Goal: Information Seeking & Learning: Learn about a topic

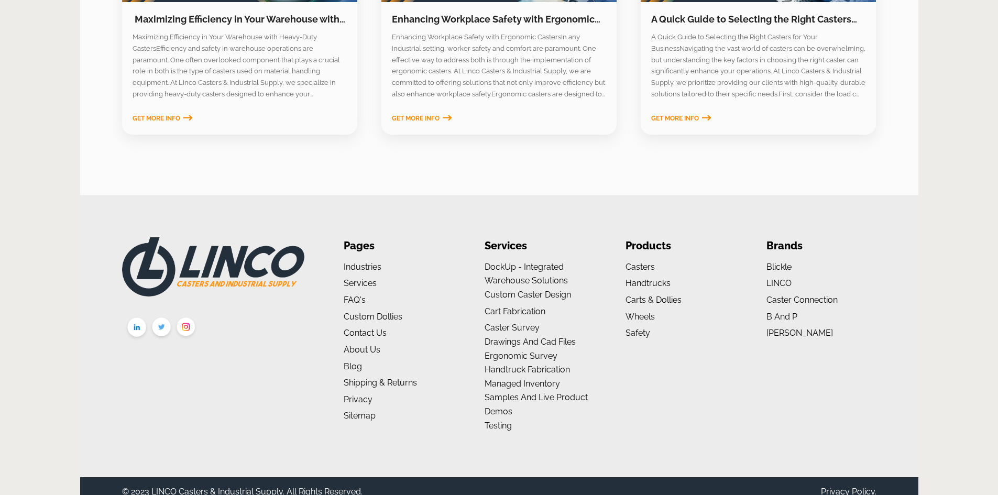
scroll to position [1711, 0]
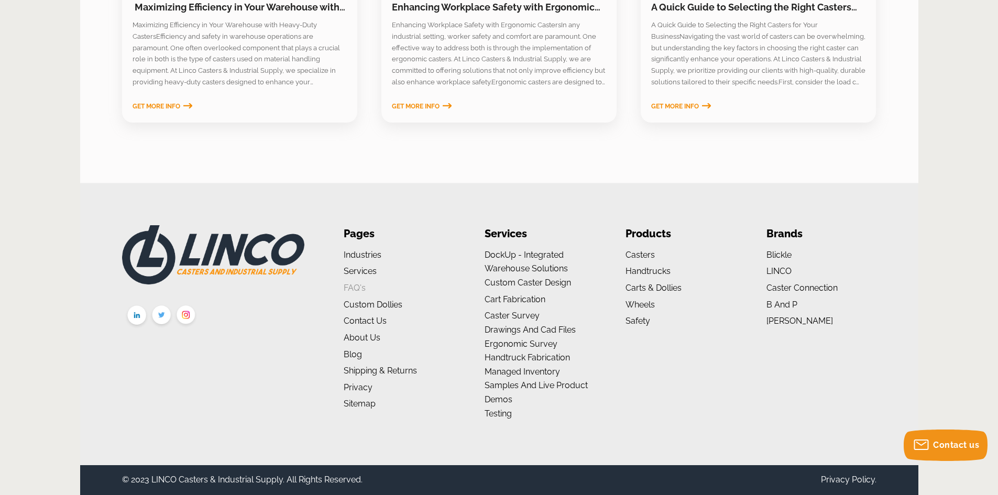
click at [358, 286] on link "FAQ's" at bounding box center [355, 288] width 22 height 10
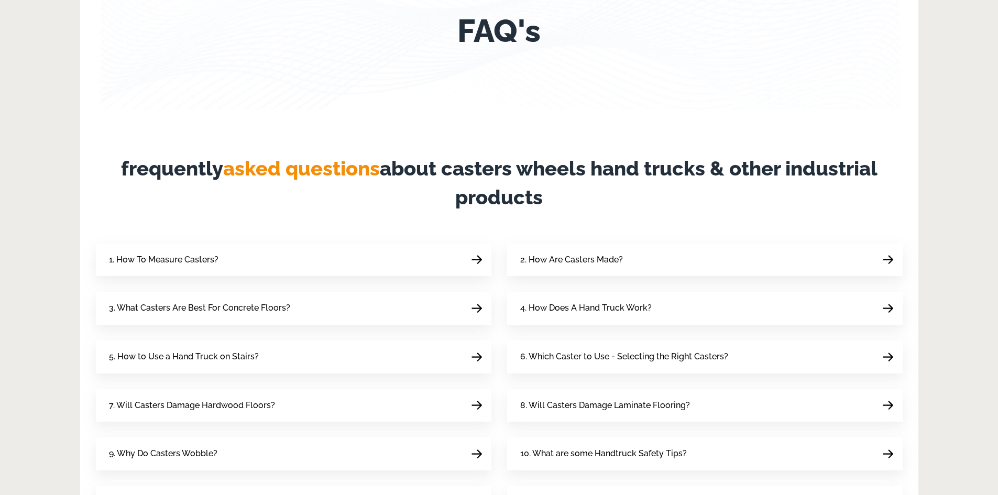
scroll to position [262, 0]
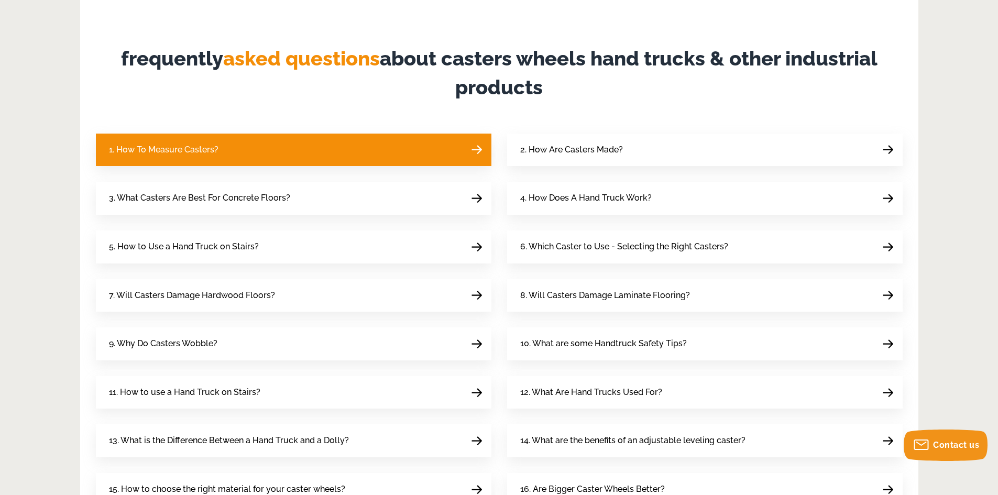
click at [393, 152] on link "1. How To Measure Casters?" at bounding box center [293, 150] width 395 height 33
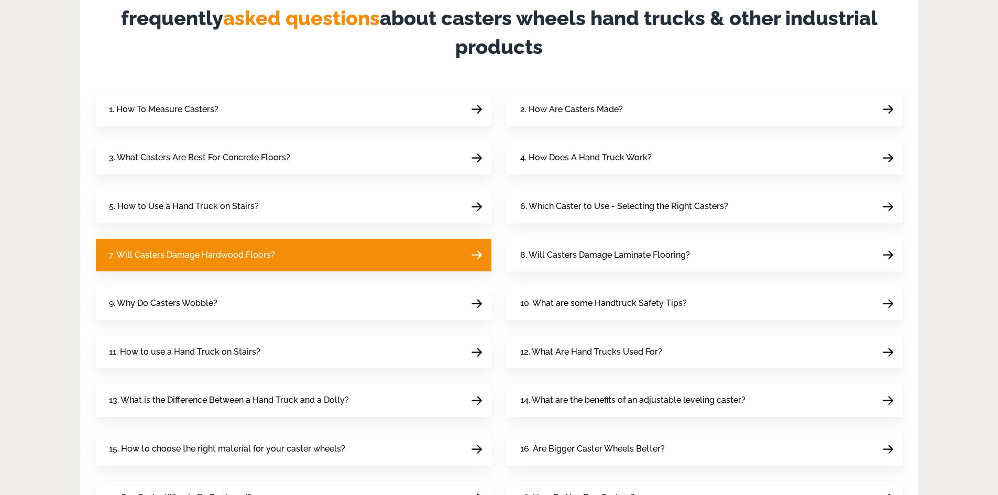
scroll to position [314, 0]
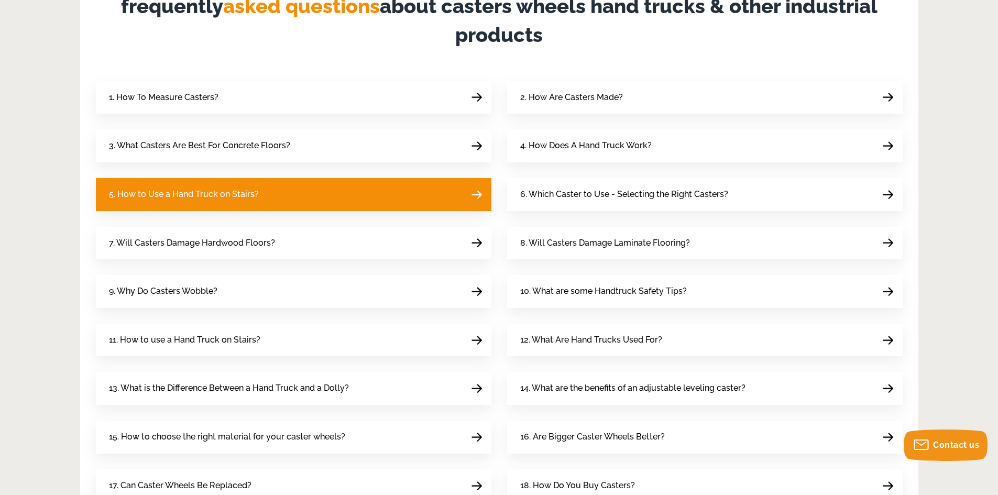
click at [305, 194] on link "5. How to Use a Hand Truck on Stairs?" at bounding box center [293, 194] width 395 height 33
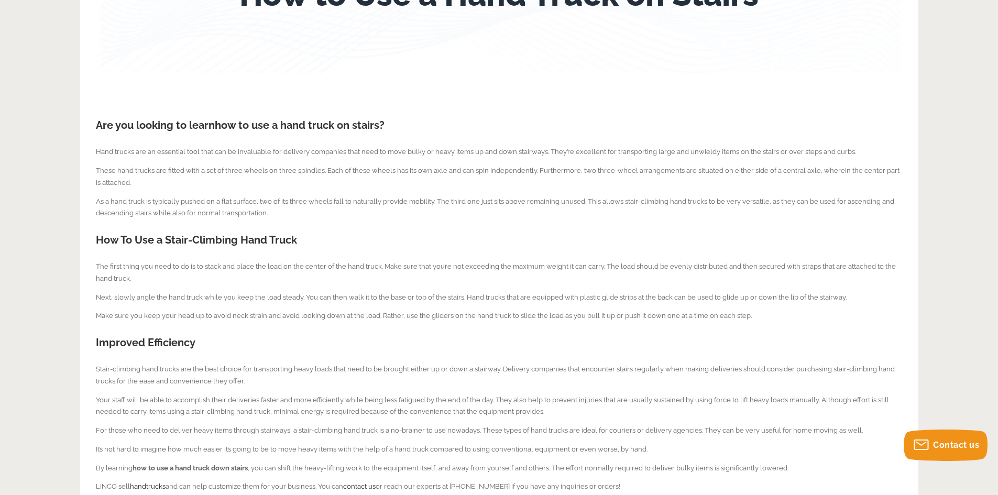
scroll to position [52, 0]
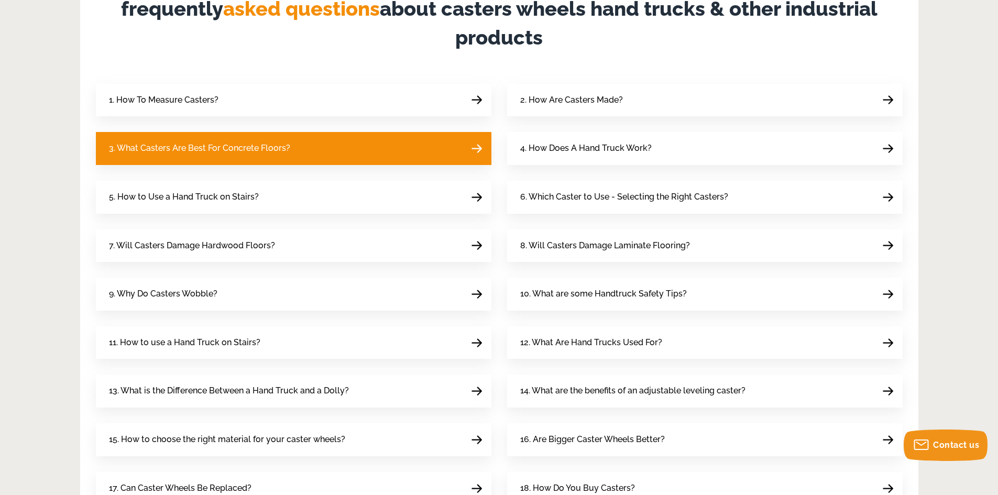
click at [325, 139] on link "3. What Casters Are Best For Concrete Floors?" at bounding box center [293, 148] width 395 height 33
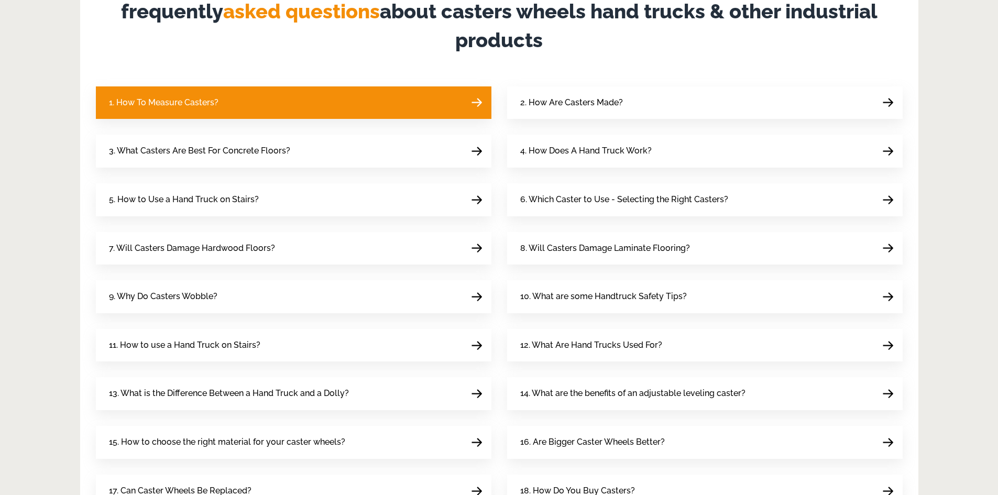
click at [262, 109] on link "1. How To Measure Casters?" at bounding box center [293, 102] width 395 height 33
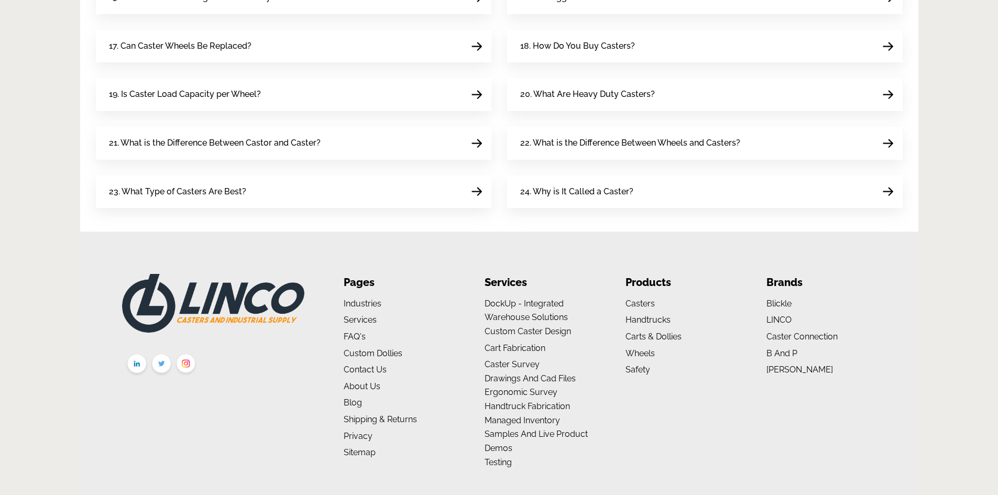
scroll to position [802, 0]
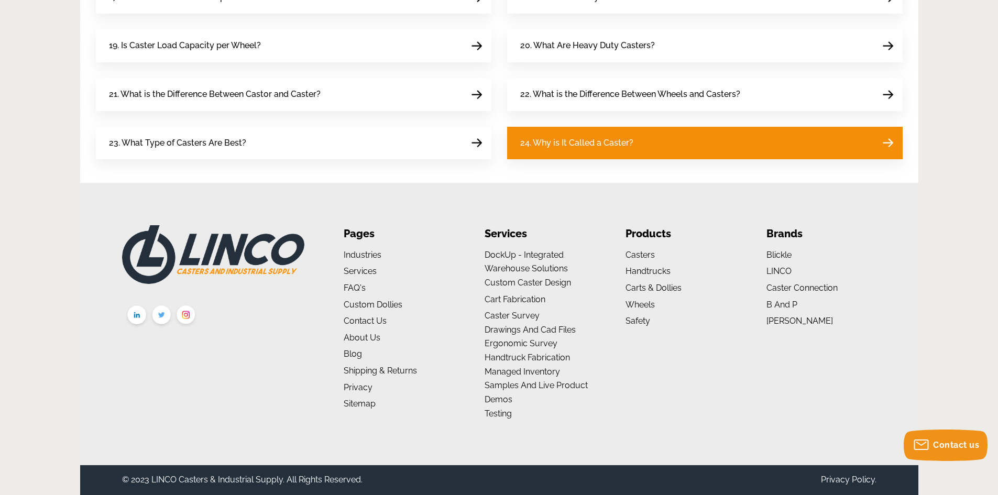
click at [583, 145] on span "24. Why is It Called a Caster?" at bounding box center [576, 143] width 113 height 14
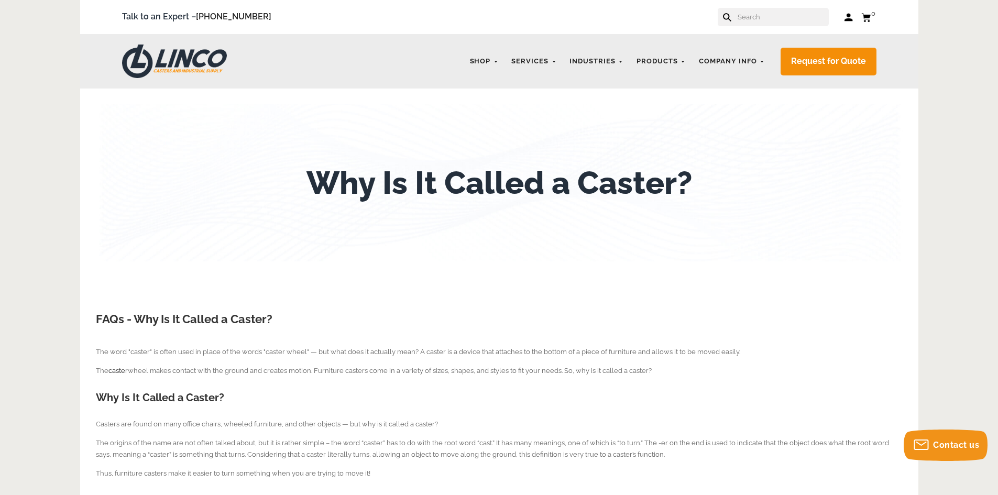
click at [368, 183] on h1 "Why Is It Called a Caster?" at bounding box center [498, 182] width 385 height 37
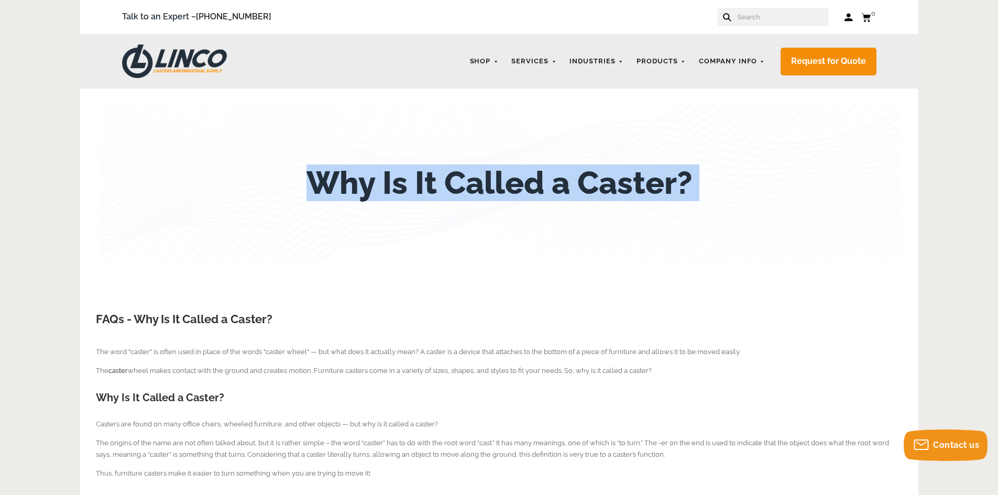
click at [368, 183] on h1 "Why Is It Called a Caster?" at bounding box center [498, 182] width 385 height 37
click at [412, 235] on div "Why Is It Called a Caster?" at bounding box center [499, 182] width 807 height 157
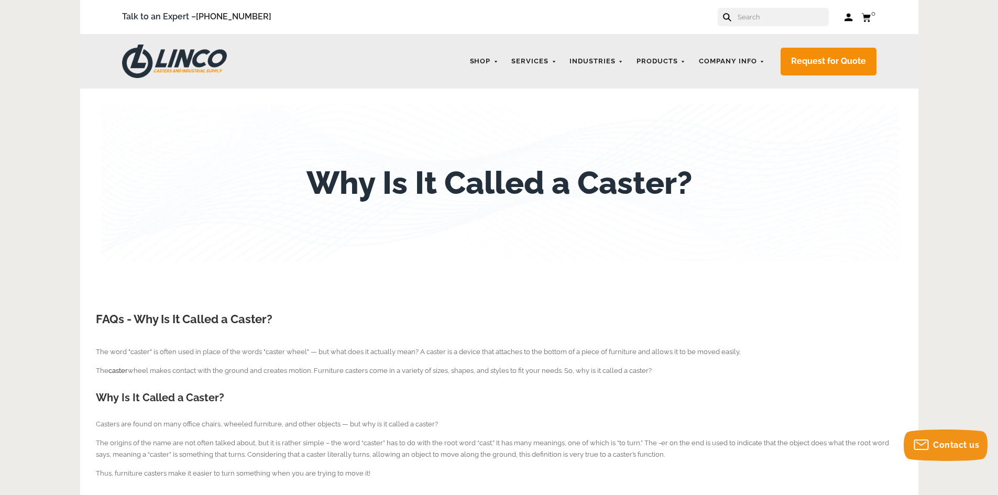
click at [382, 186] on h1 "Why Is It Called a Caster?" at bounding box center [498, 182] width 385 height 37
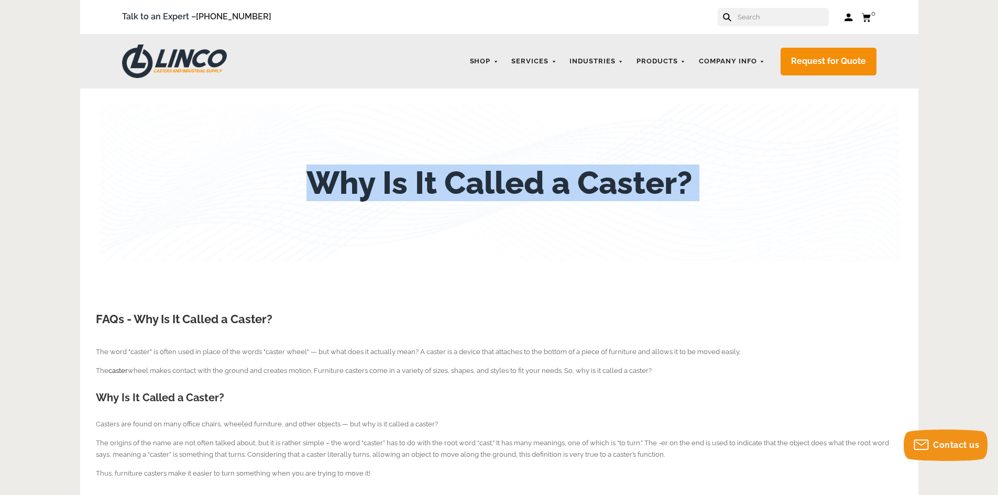
click at [382, 186] on h1 "Why Is It Called a Caster?" at bounding box center [498, 182] width 385 height 37
click at [368, 210] on div "Why Is It Called a Caster?" at bounding box center [499, 182] width 807 height 157
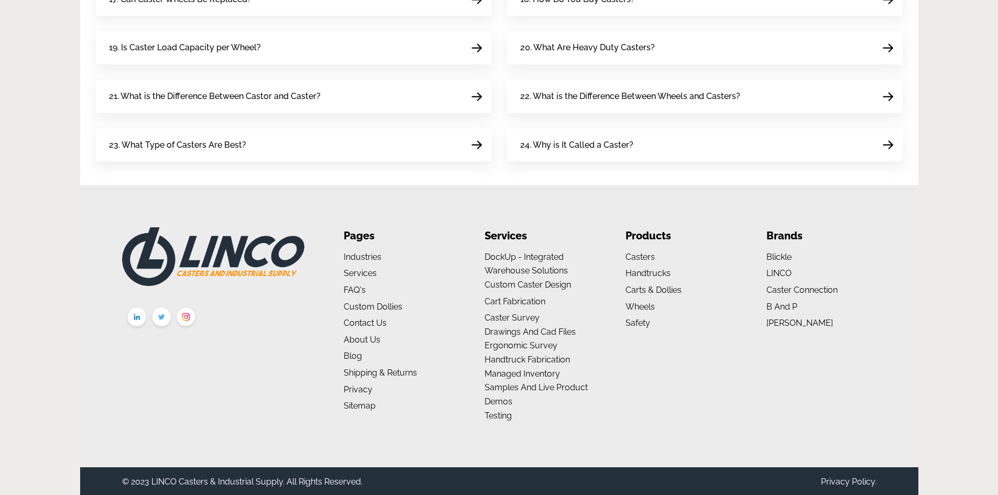
scroll to position [277, 0]
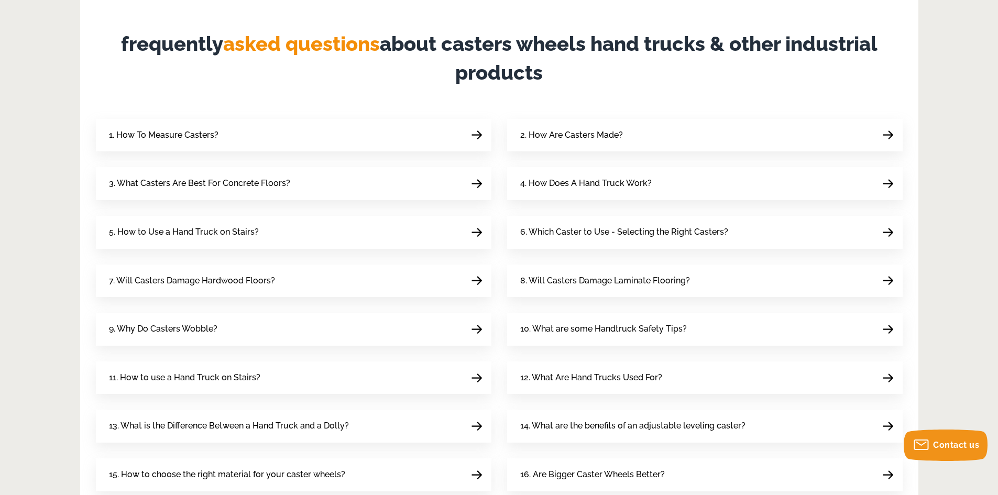
click at [299, 51] on span "asked questions" at bounding box center [301, 44] width 157 height 24
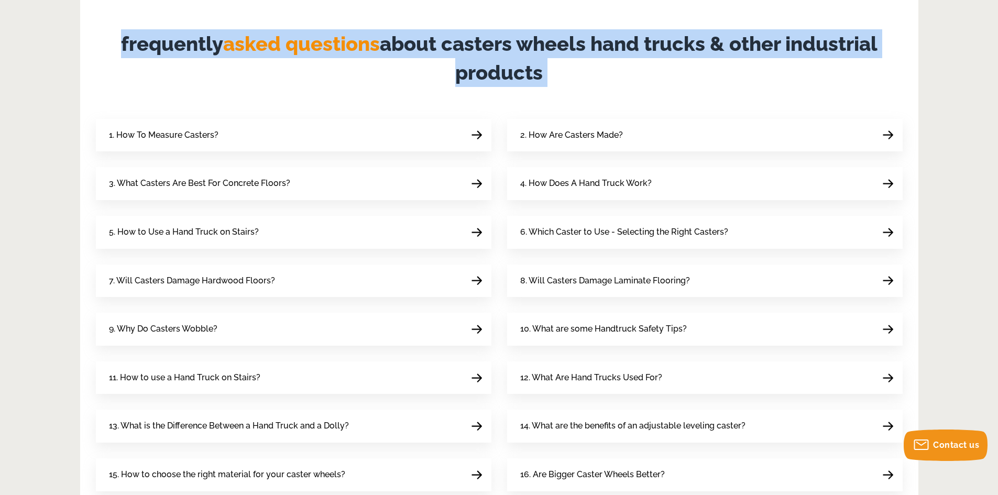
click at [299, 51] on span "asked questions" at bounding box center [301, 44] width 157 height 24
click at [319, 84] on h2 "frequently asked questions about casters wheels hand trucks & other industrial …" at bounding box center [499, 58] width 807 height 58
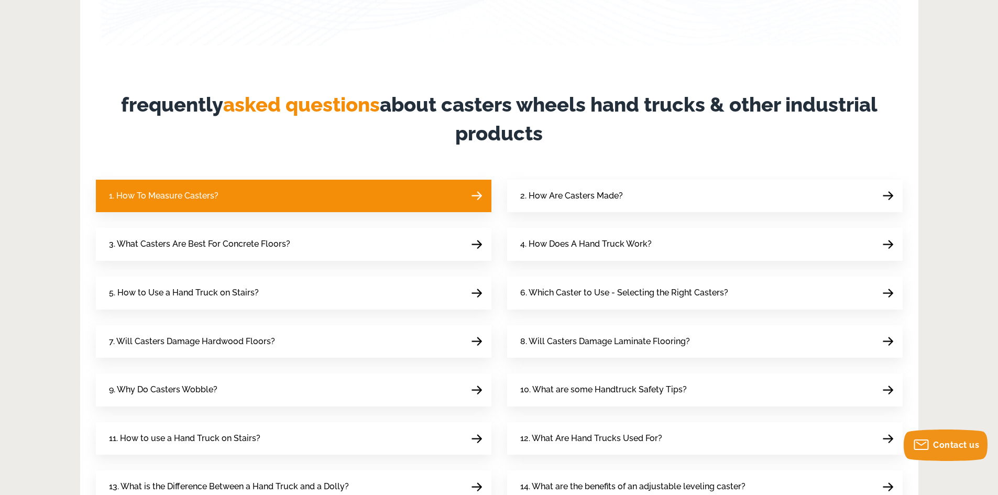
scroll to position [209, 0]
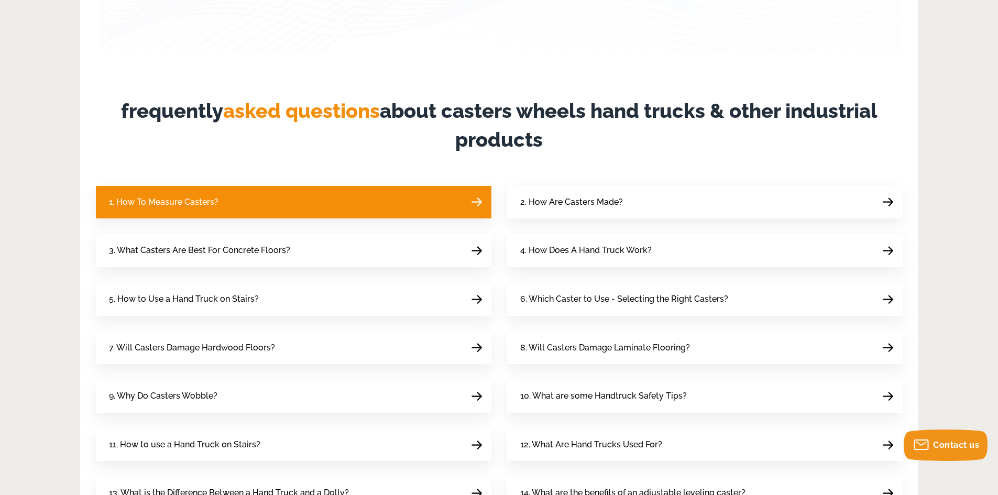
click at [268, 205] on link "1. How To Measure Casters?" at bounding box center [293, 202] width 395 height 33
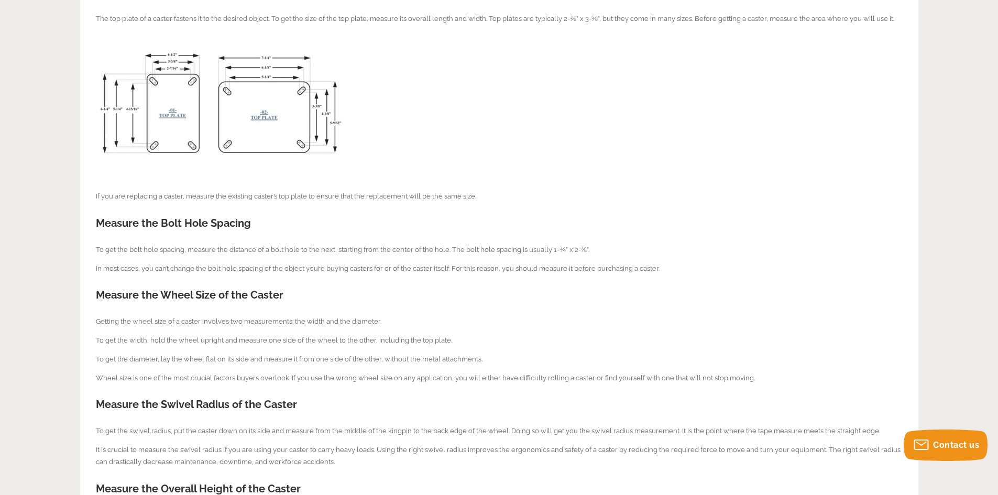
scroll to position [367, 0]
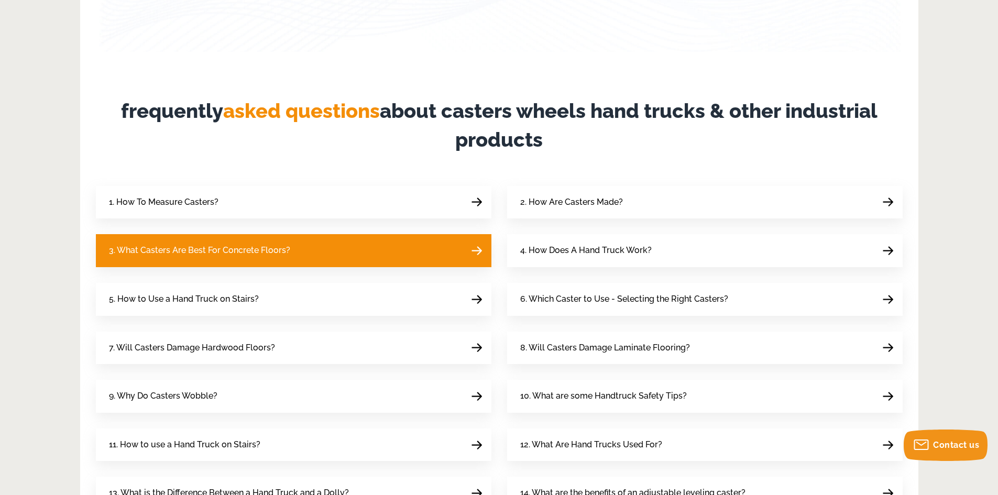
click at [329, 255] on link "3. What Casters Are Best For Concrete Floors?" at bounding box center [293, 250] width 395 height 33
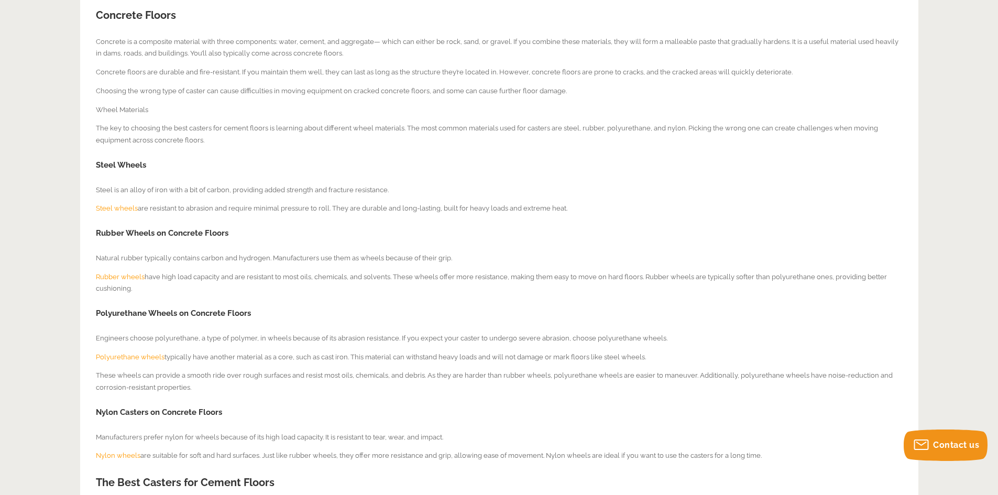
scroll to position [314, 0]
